Goal: Information Seeking & Learning: Learn about a topic

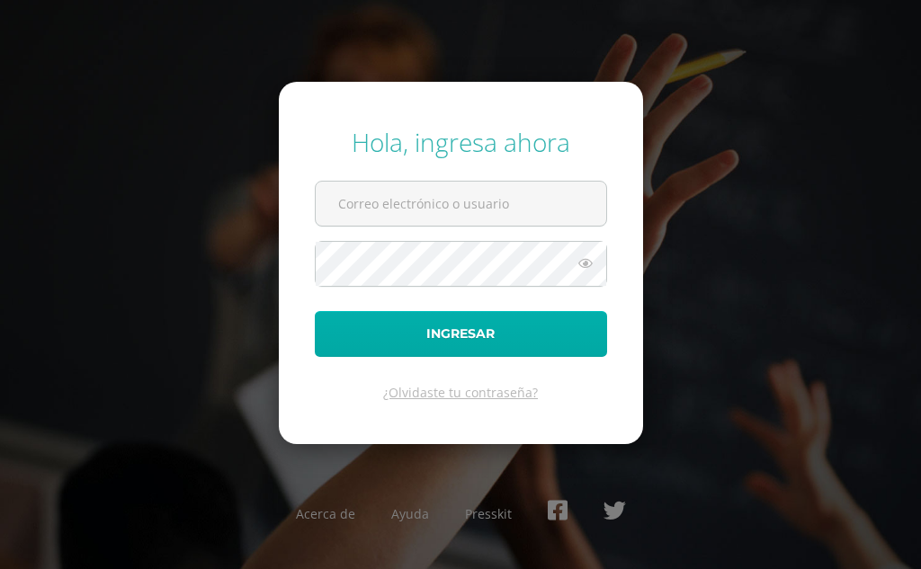
type input "COS0202581@osoriosandoval.edu.gt"
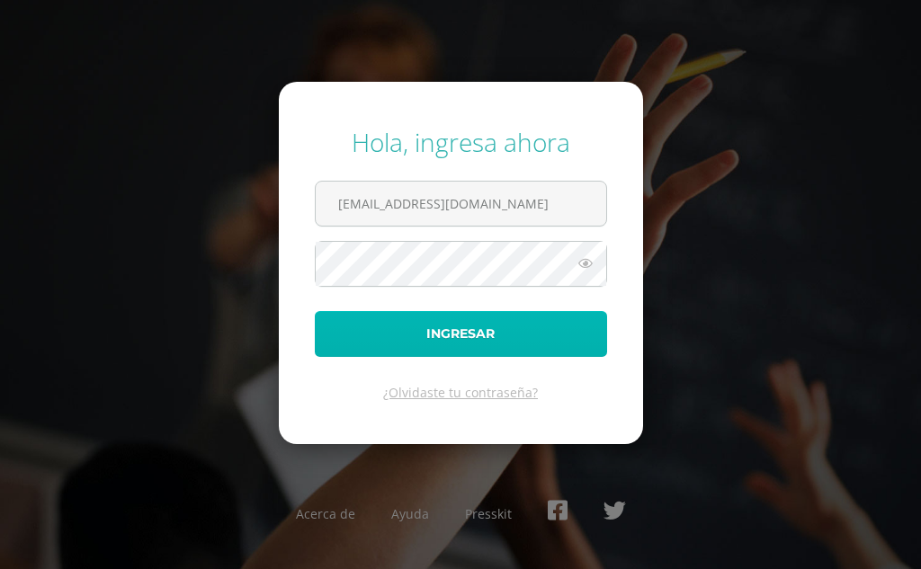
click at [366, 343] on button "Ingresar" at bounding box center [461, 334] width 292 height 46
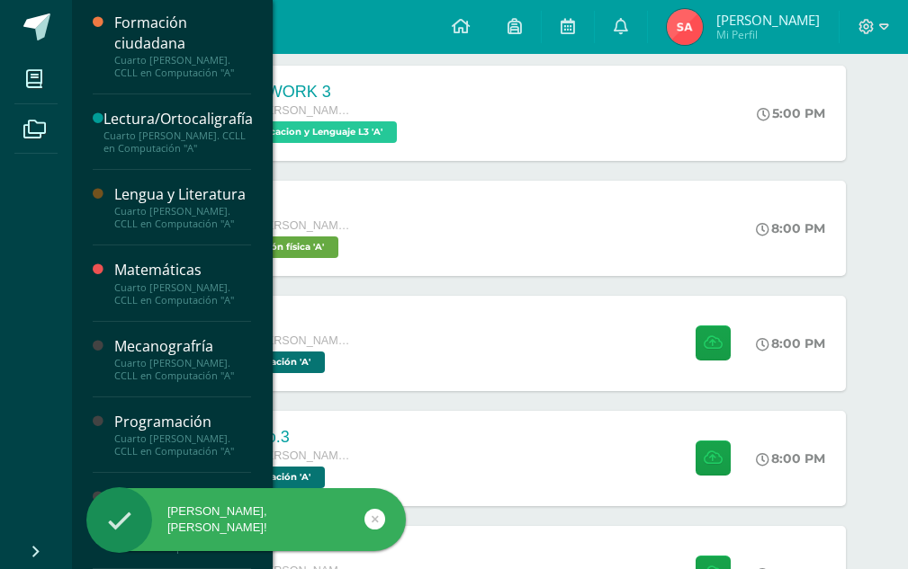
scroll to position [1020, 0]
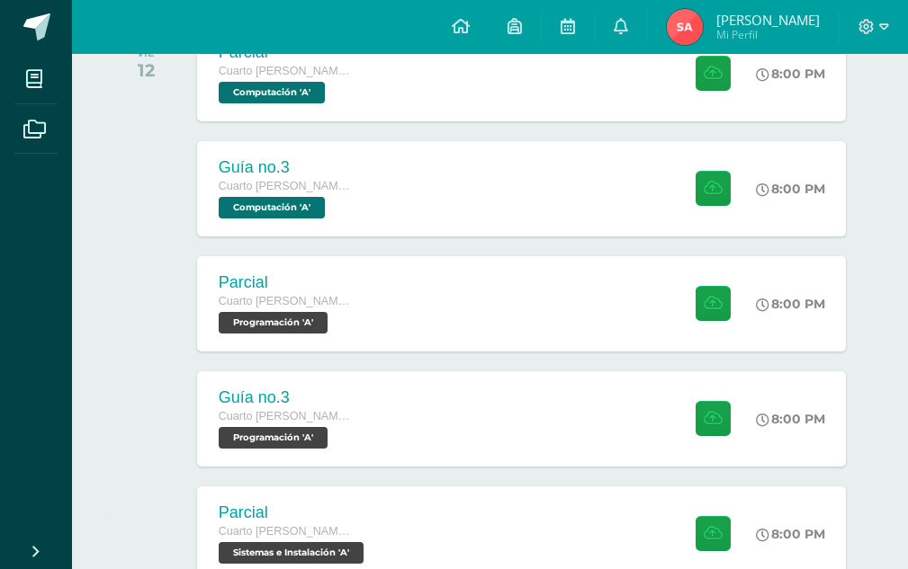
click at [166, 507] on div "Hola Saray Daniel, bienvenido a Edoo!" at bounding box center [275, 522] width 328 height 69
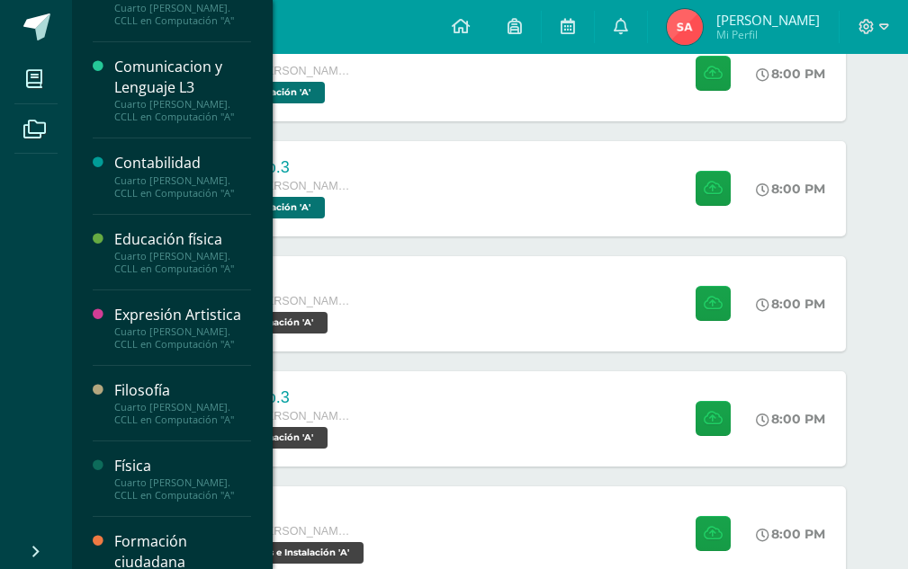
scroll to position [0, 0]
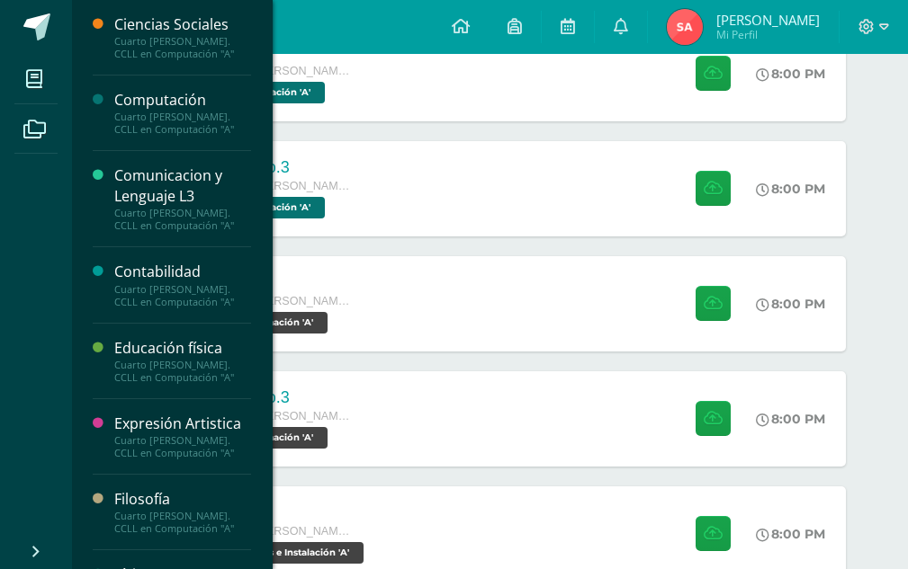
click at [166, 131] on div "Cuarto [PERSON_NAME]. CCLL en Computación "A"" at bounding box center [182, 123] width 137 height 25
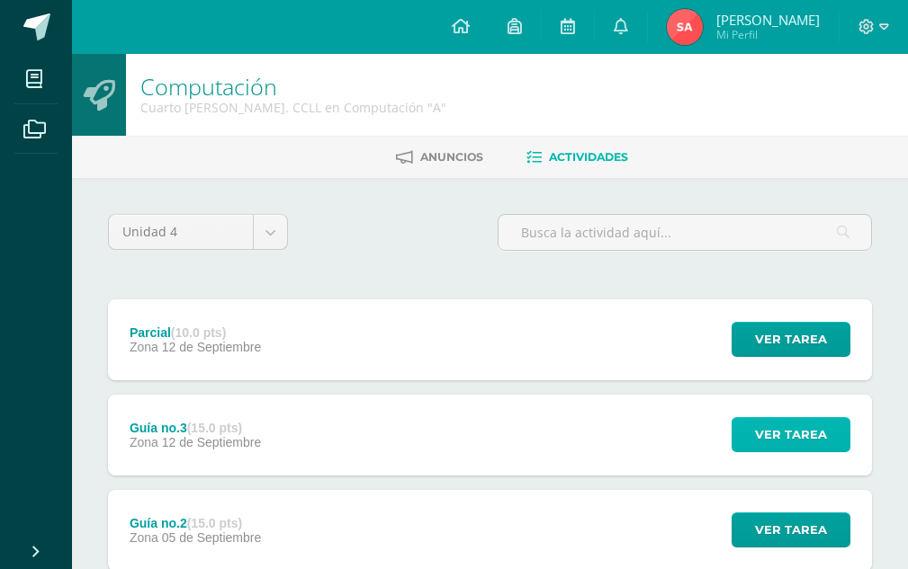
click at [762, 451] on span "Ver tarea" at bounding box center [791, 434] width 72 height 33
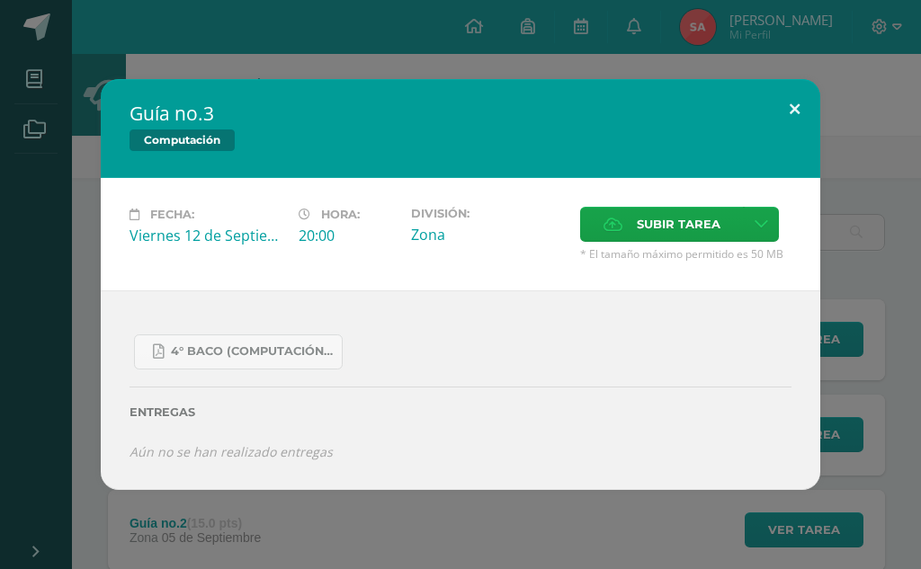
click at [798, 118] on button at bounding box center [794, 109] width 51 height 61
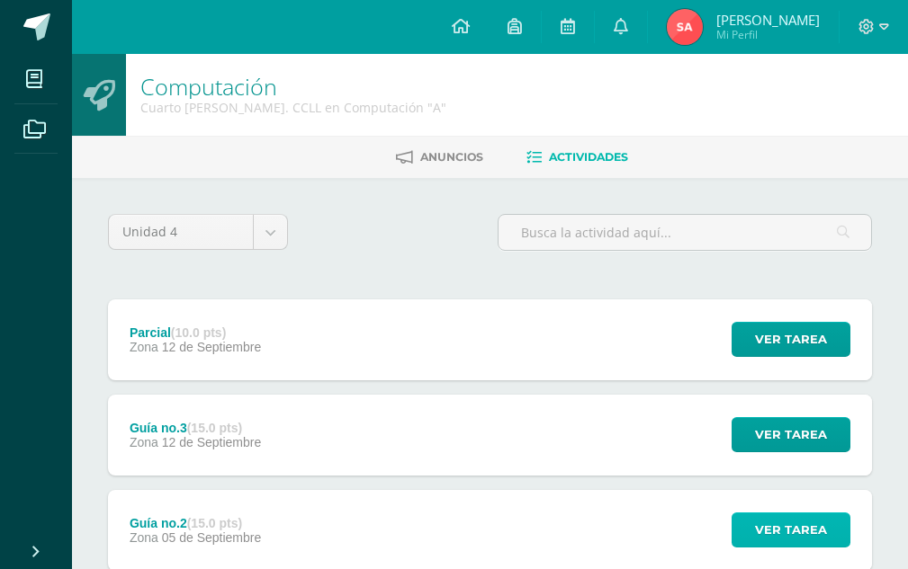
click at [762, 528] on span "Ver tarea" at bounding box center [791, 530] width 72 height 33
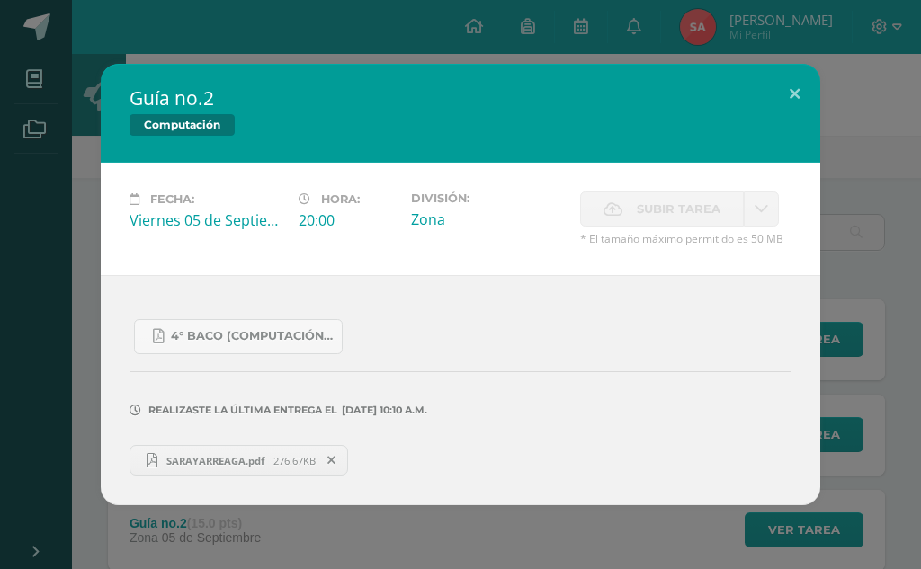
click at [261, 464] on span "SARAYARREAGA.pdf" at bounding box center [215, 460] width 116 height 13
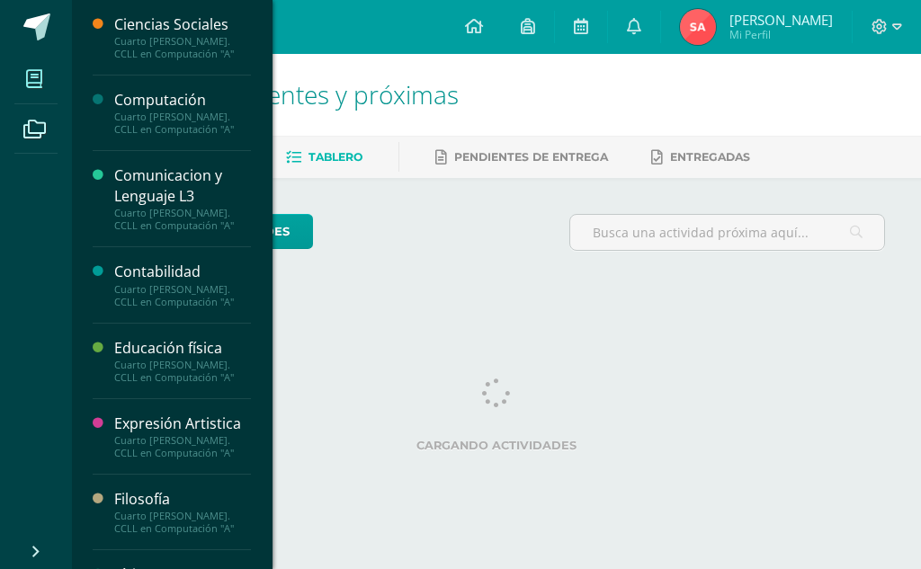
click at [37, 77] on icon at bounding box center [34, 79] width 16 height 18
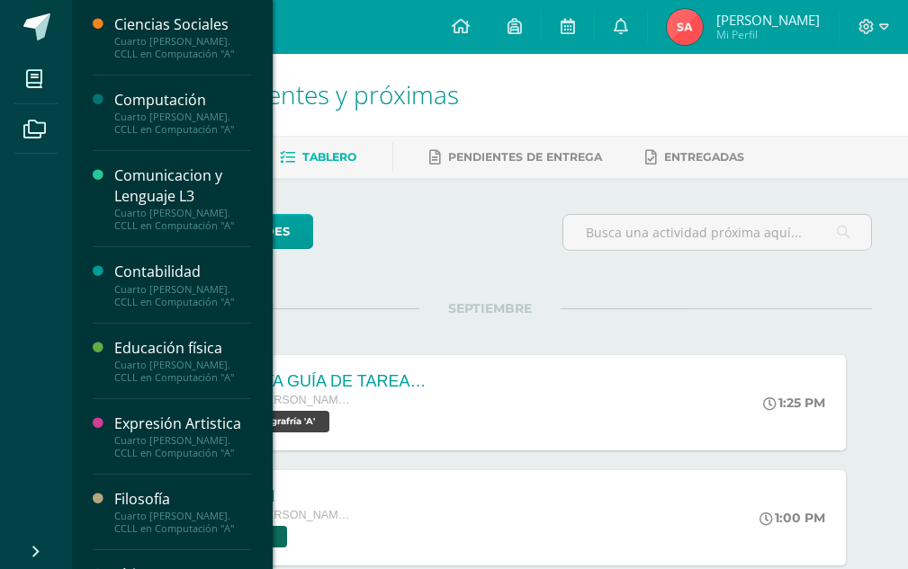
click at [136, 91] on div "Computación" at bounding box center [182, 100] width 137 height 21
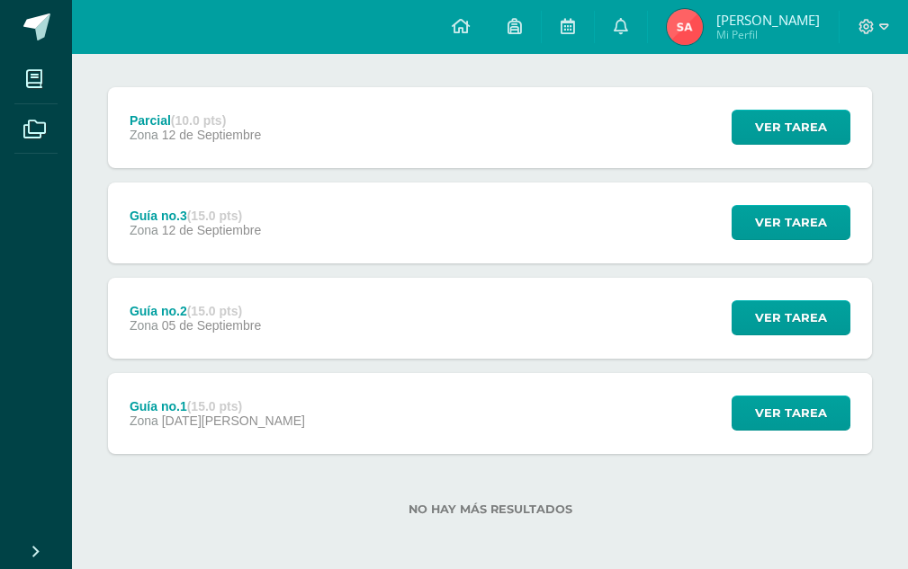
scroll to position [217, 0]
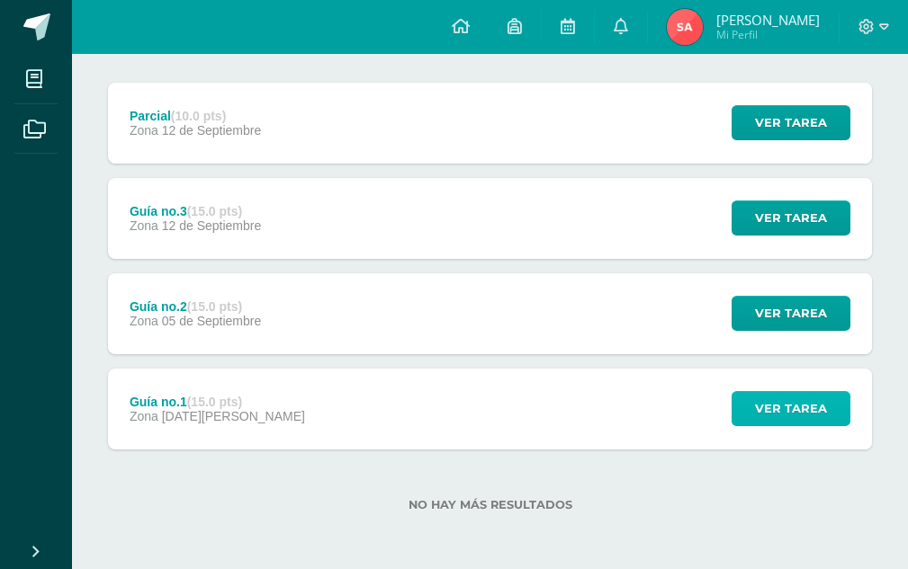
click at [819, 409] on span "Ver tarea" at bounding box center [791, 408] width 72 height 33
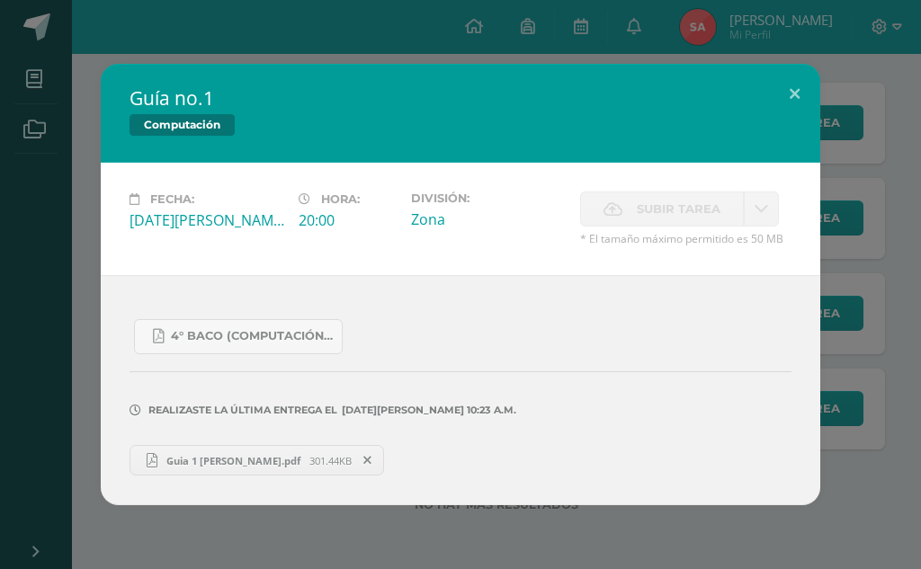
click at [223, 461] on span "Guia 1 Saray Arreaga.pdf" at bounding box center [233, 460] width 152 height 13
click at [804, 88] on button at bounding box center [794, 94] width 51 height 61
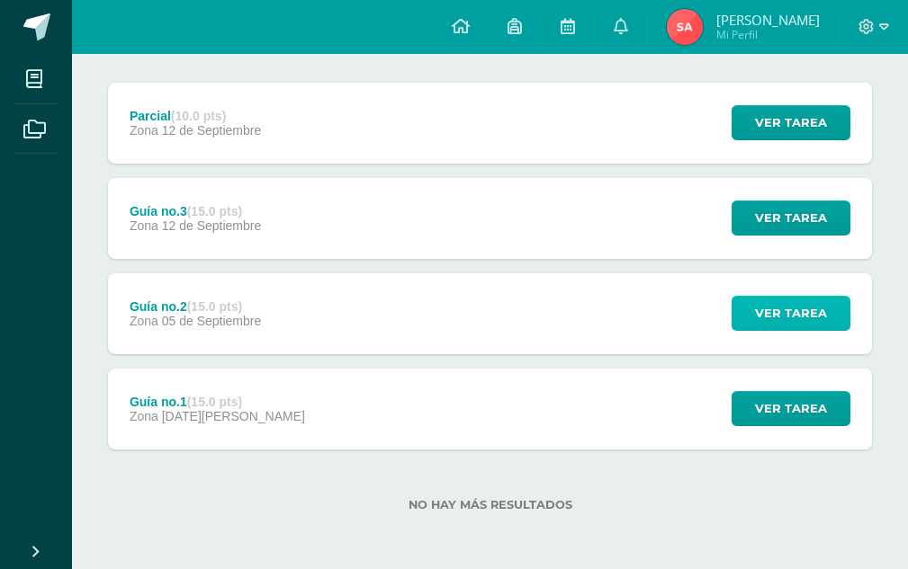
click at [779, 318] on span "Ver tarea" at bounding box center [791, 313] width 72 height 33
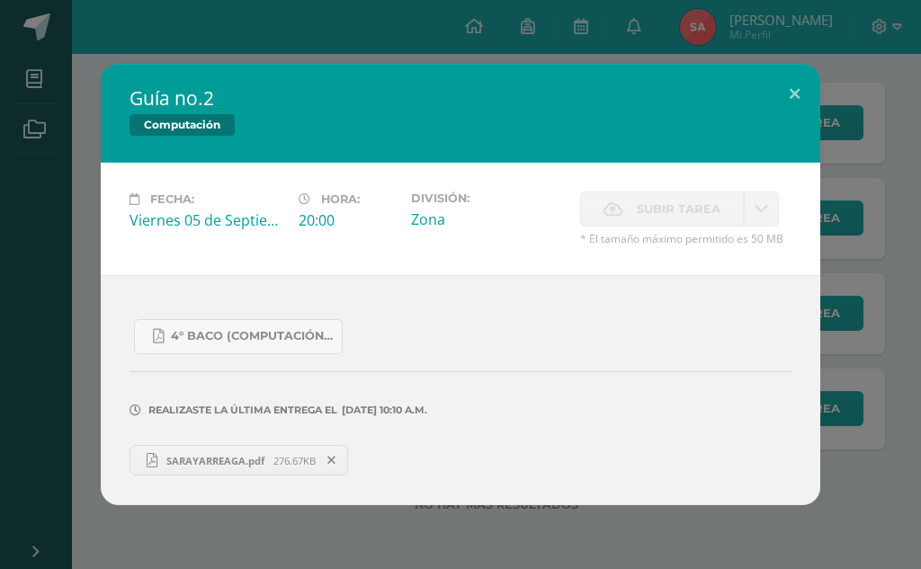
click at [212, 452] on link "SARAYARREAGA.pdf 276.67KB" at bounding box center [239, 460] width 219 height 31
click at [789, 94] on button at bounding box center [794, 94] width 51 height 61
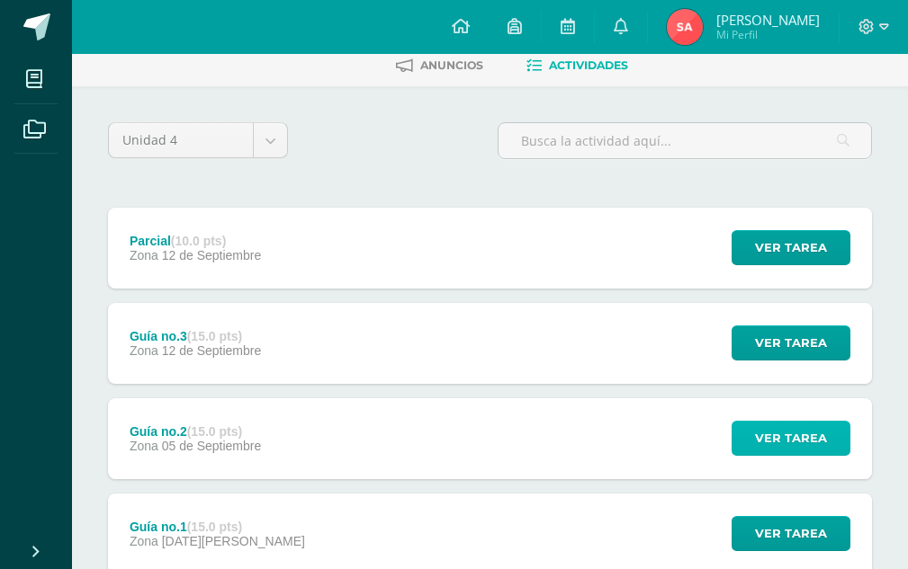
scroll to position [0, 0]
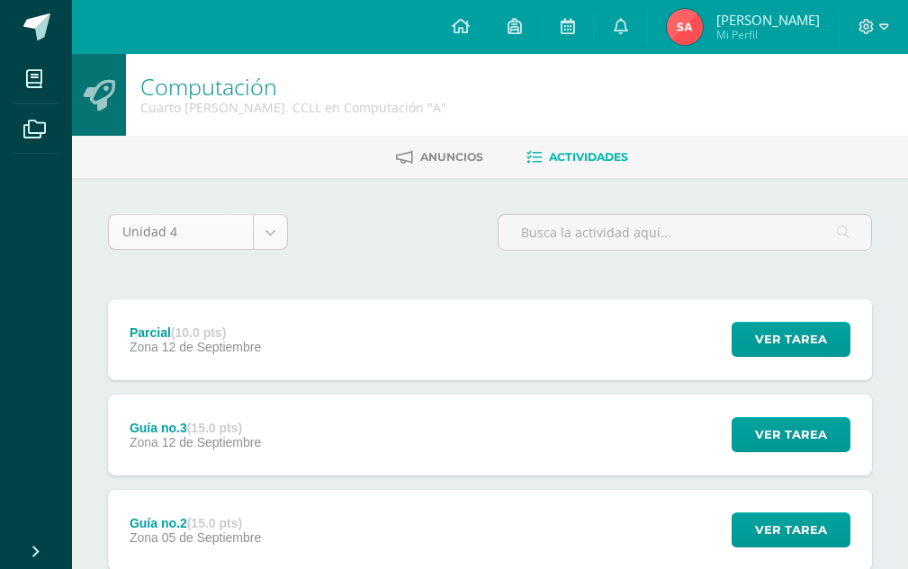
click at [185, 228] on body "Mis cursos Archivos Cerrar panel Ciencias Sociales Cuarto Bach. CCLL en Computa…" at bounding box center [454, 393] width 908 height 786
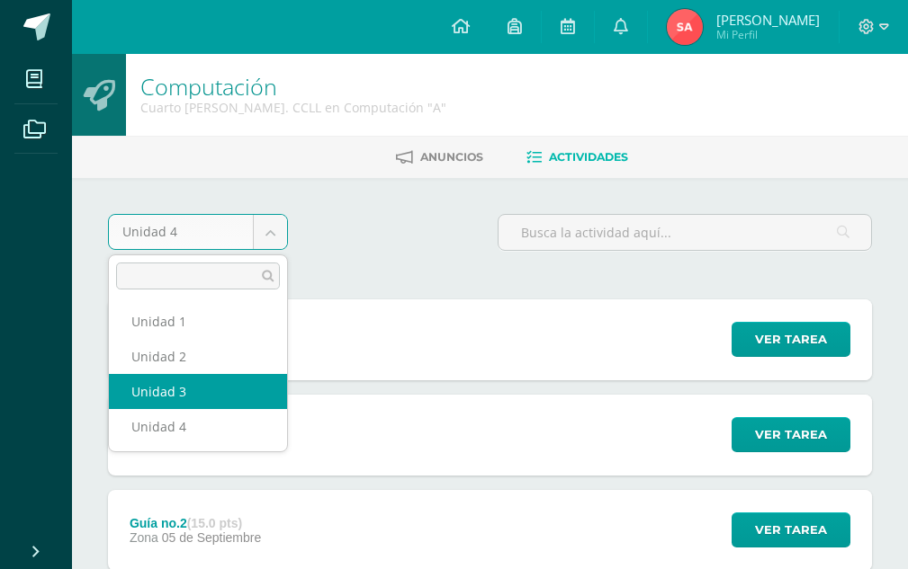
select select "Unidad 3"
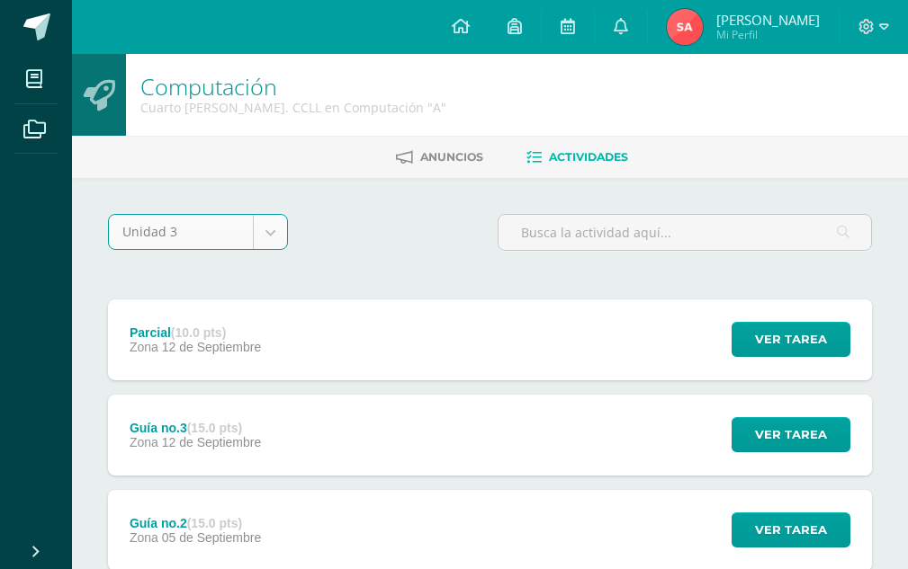
scroll to position [85, 0]
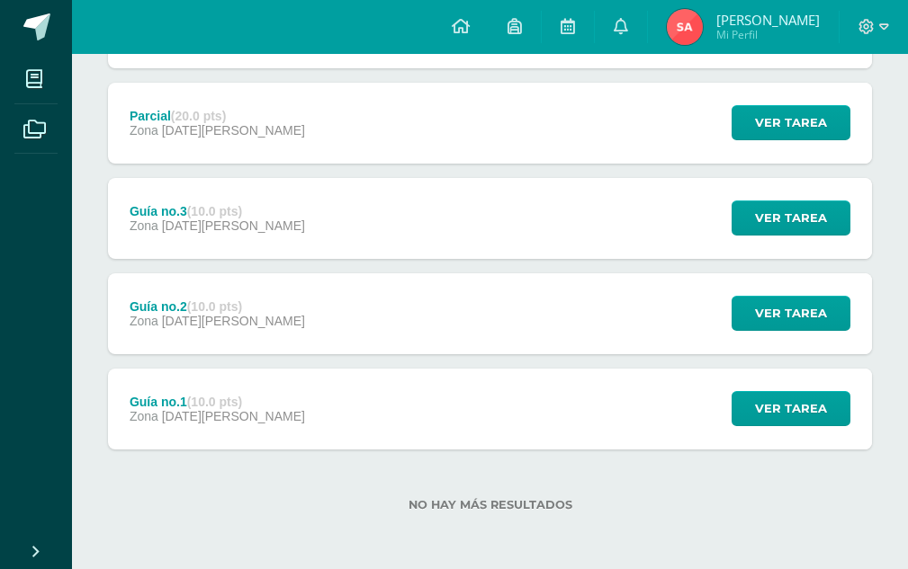
click at [228, 378] on div "Guía no.1 (10.0 pts) Zona 13 de Junio" at bounding box center [217, 409] width 219 height 81
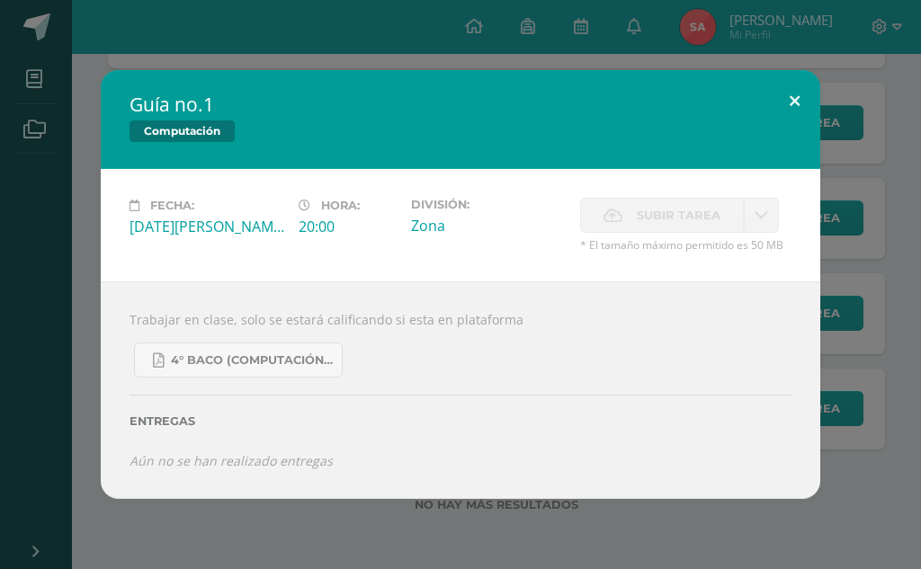
click at [783, 90] on button at bounding box center [794, 100] width 51 height 61
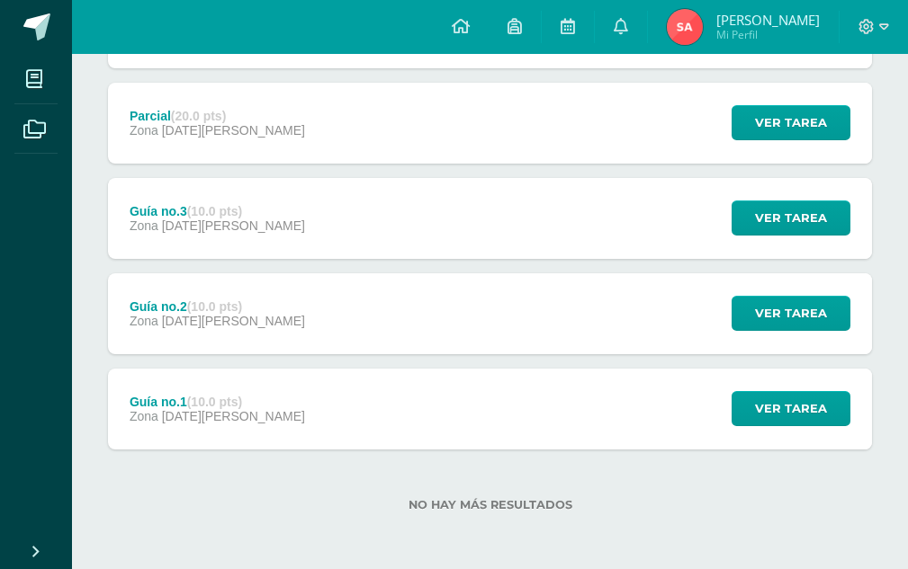
click at [402, 332] on div "Guía no.2 (10.0 pts) Zona 20 de Junio Ver tarea Guía no.2 Computación Cargando …" at bounding box center [490, 313] width 764 height 81
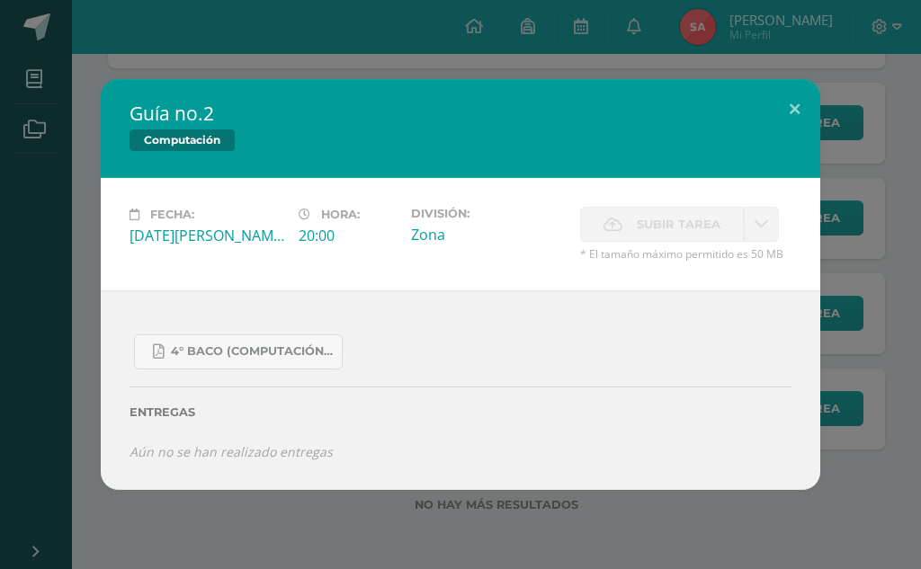
drag, startPoint x: 632, startPoint y: 52, endPoint x: 667, endPoint y: 80, distance: 44.8
click at [632, 54] on div "Guía no.2 Computación Fecha: Viernes 20 de Junio Hora: 20:00 División: Zona Sub…" at bounding box center [460, 284] width 921 height 569
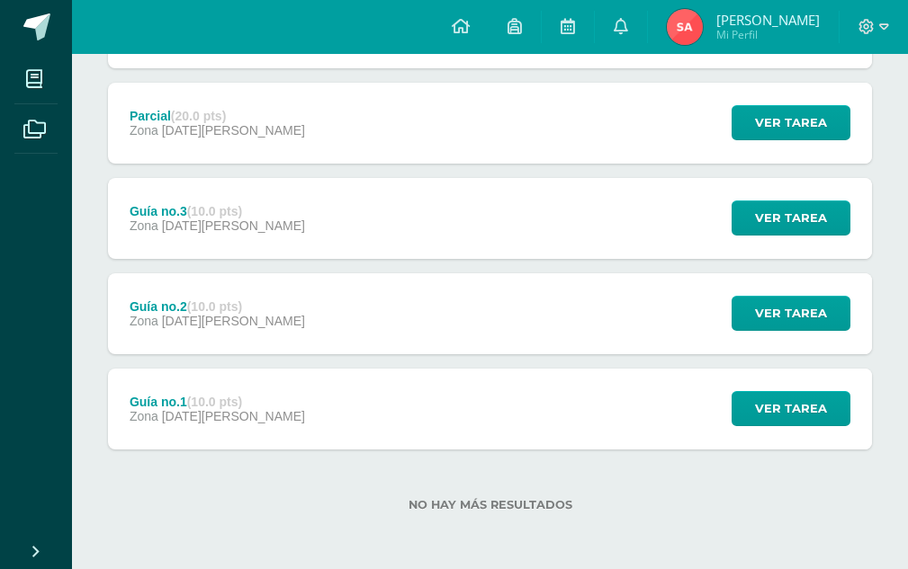
click at [307, 249] on div "Guía no.3 (10.0 pts) Zona 05 de Julio Ver tarea Guía no.3 Computación Cargando …" at bounding box center [490, 218] width 764 height 81
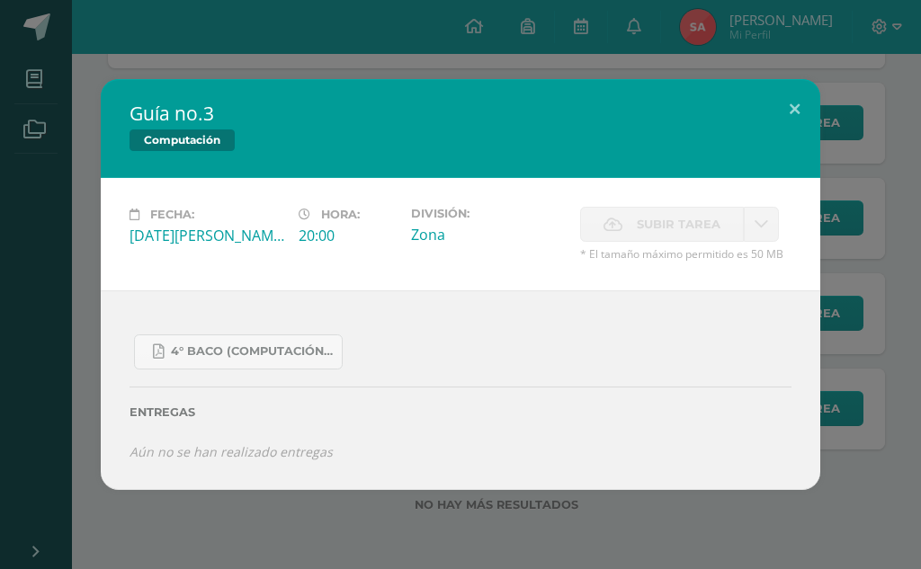
drag, startPoint x: 870, startPoint y: 220, endPoint x: 432, endPoint y: 202, distance: 438.4
click at [863, 226] on div "Guía no.3 Computación Fecha: Sábado 05 de Julio Hora: 20:00 División: Zona Subi…" at bounding box center [460, 284] width 907 height 411
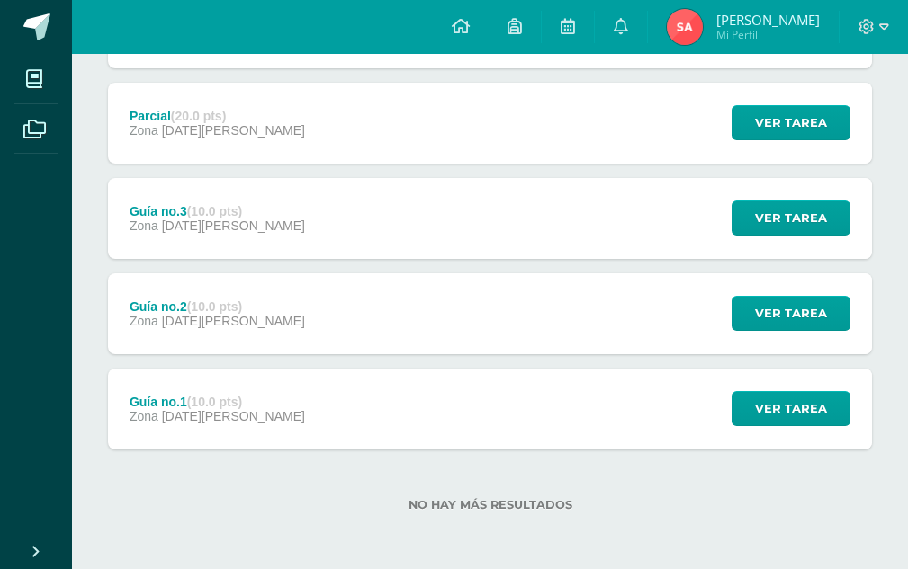
click at [241, 145] on div "Parcial (20.0 pts) Zona 16 de Julio" at bounding box center [217, 123] width 219 height 81
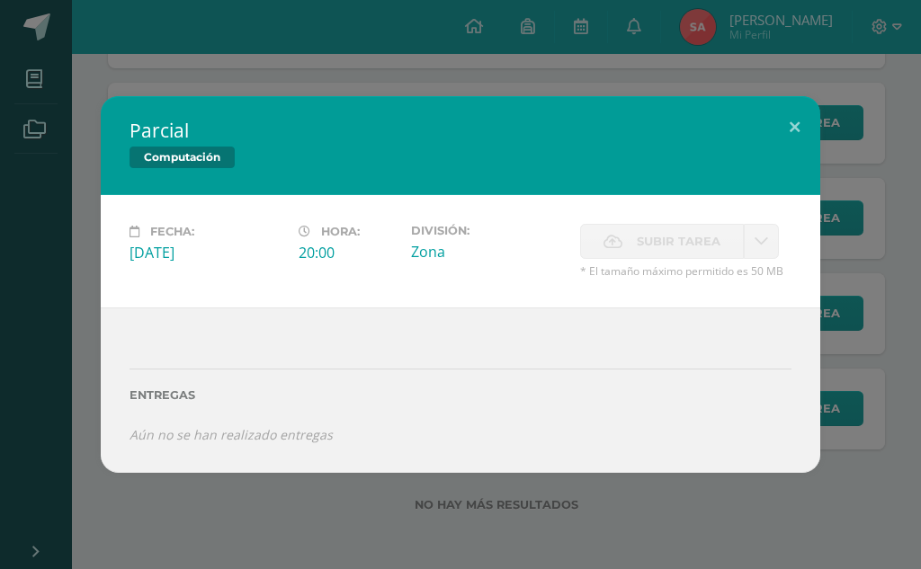
click at [360, 90] on div "Parcial Computación Fecha: Miércoles 16 de Julio Hora: 20:00 División: Zona Sub…" at bounding box center [460, 284] width 921 height 569
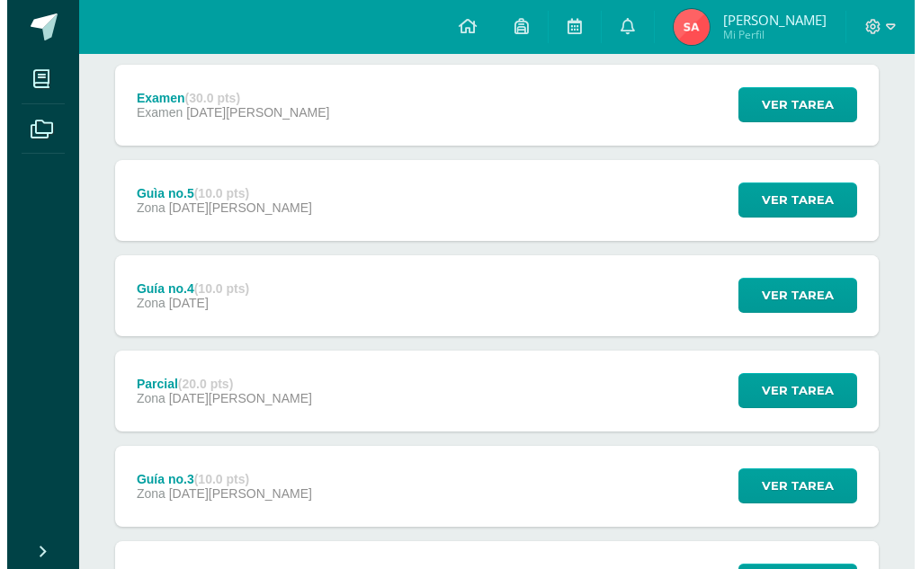
scroll to position [233, 0]
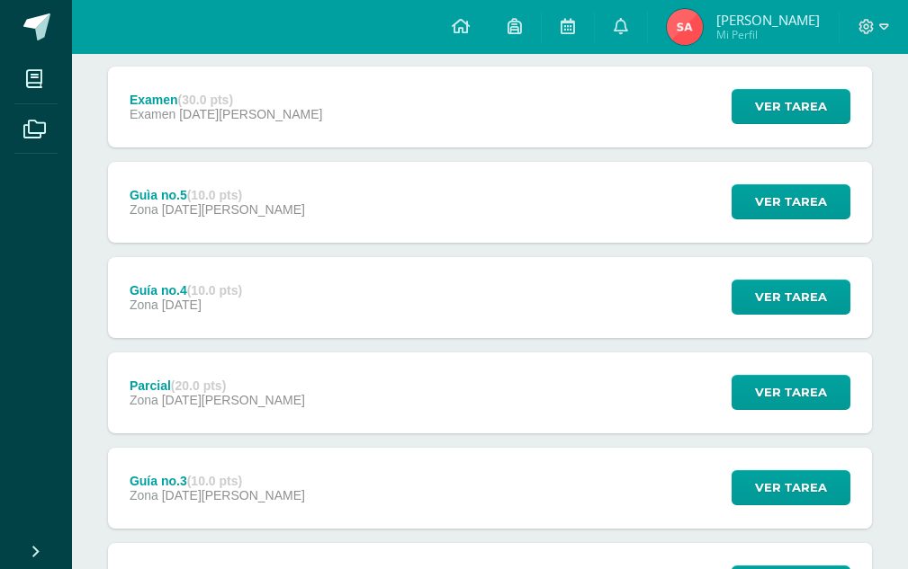
click at [219, 215] on span "01 de Agosto" at bounding box center [233, 209] width 143 height 14
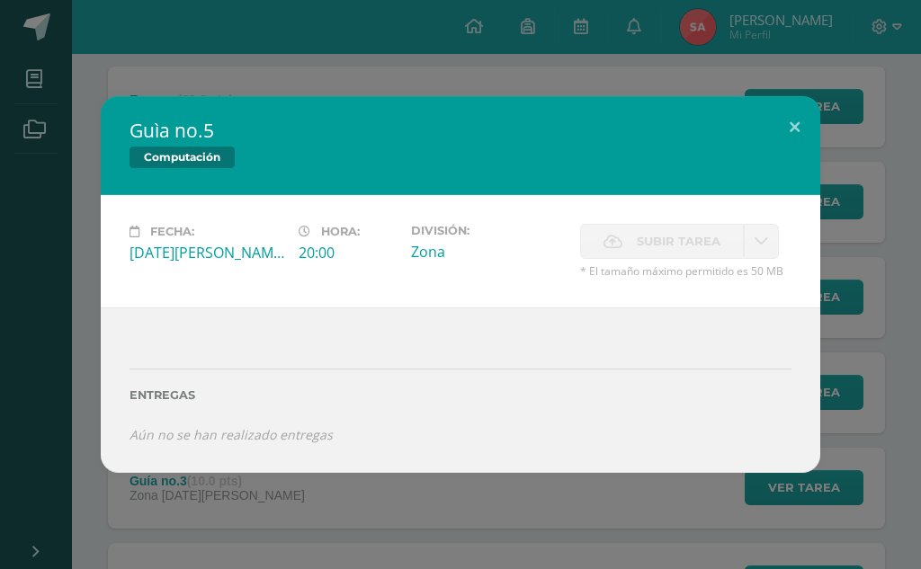
click at [172, 87] on div "Guìa no.5 Computación Fecha: Viernes 01 de Agosto Hora: 20:00 División: Zona Su…" at bounding box center [460, 284] width 921 height 569
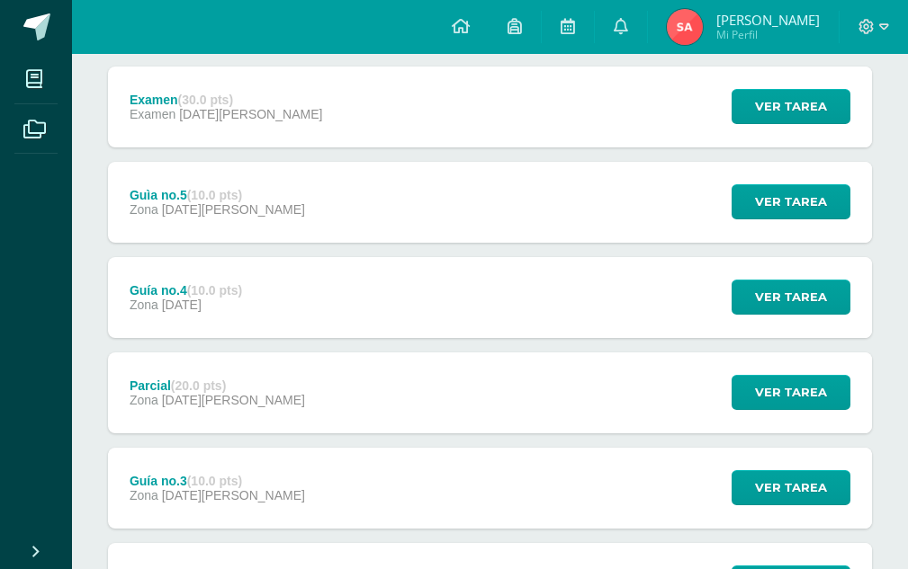
click at [206, 270] on div "Guía no.4 (10.0 pts) Zona 25 de Julio" at bounding box center [186, 297] width 156 height 81
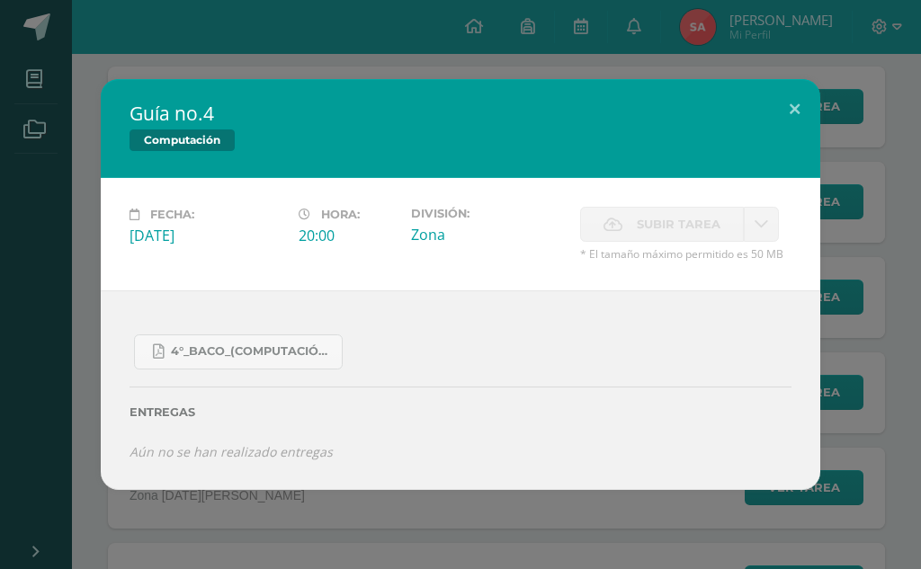
click at [338, 67] on div "Guía no.4 Computación Fecha: Viernes 25 de Julio Hora: 20:00 División: Zona Sub…" at bounding box center [460, 284] width 921 height 569
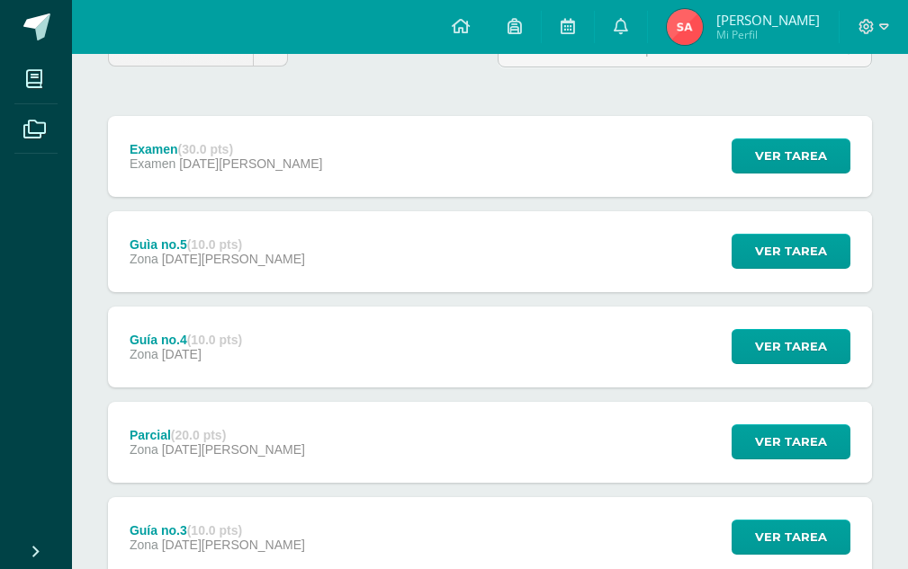
scroll to position [143, 0]
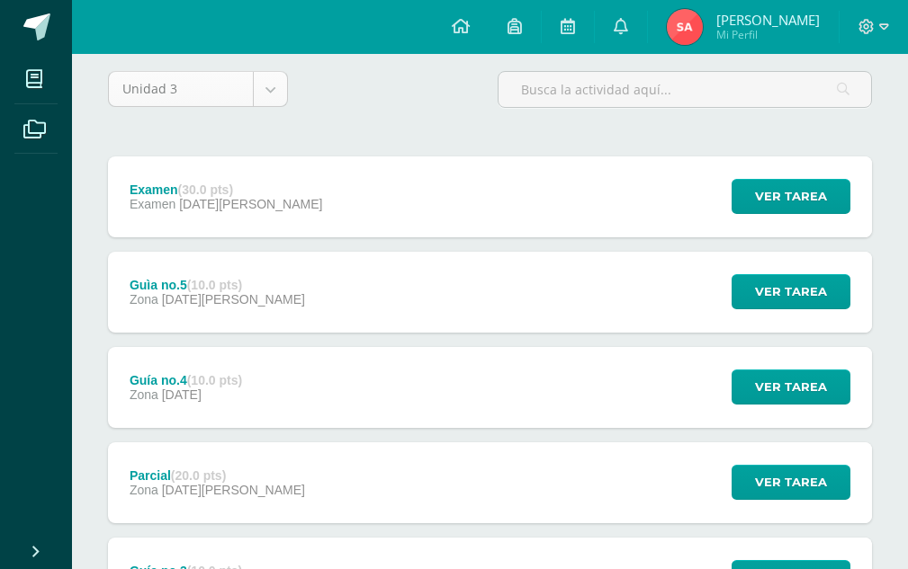
click at [175, 86] on body "Mis cursos Archivos Cerrar panel Ciencias Sociales Cuarto Bach. CCLL en Computa…" at bounding box center [454, 393] width 908 height 1072
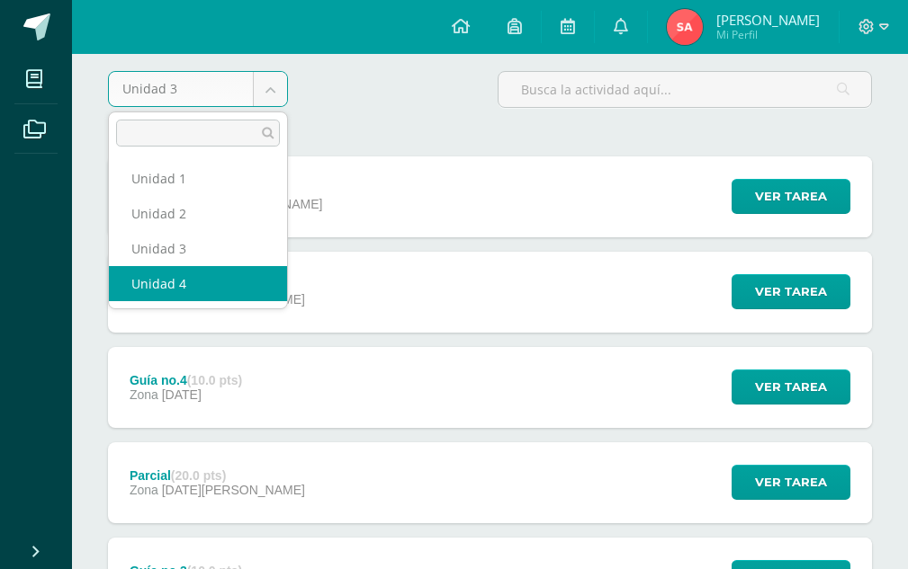
drag, startPoint x: 175, startPoint y: 283, endPoint x: 178, endPoint y: 273, distance: 10.5
select select "Unidad 4"
